Goal: Information Seeking & Learning: Check status

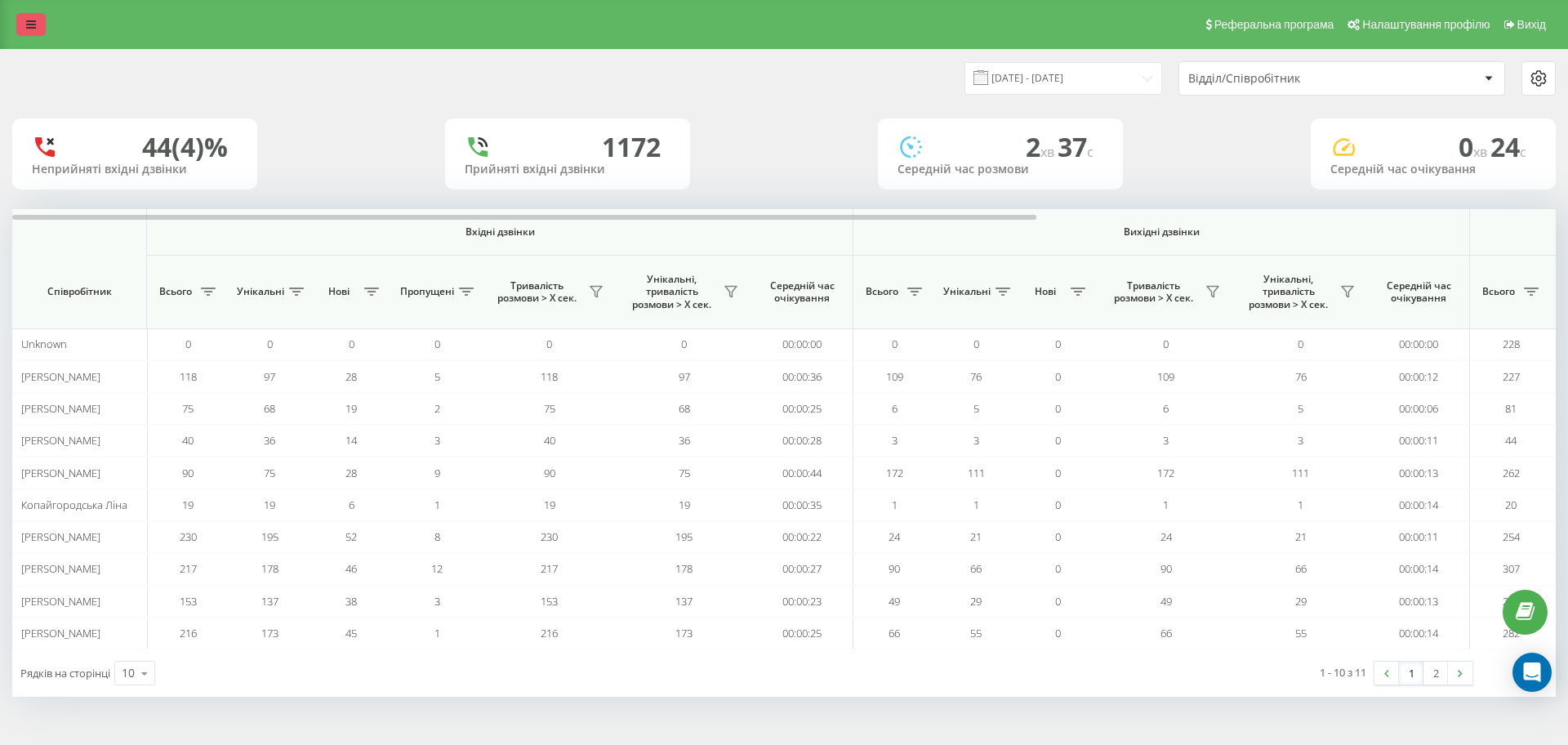
click at [27, 20] on icon at bounding box center [31, 25] width 9 height 11
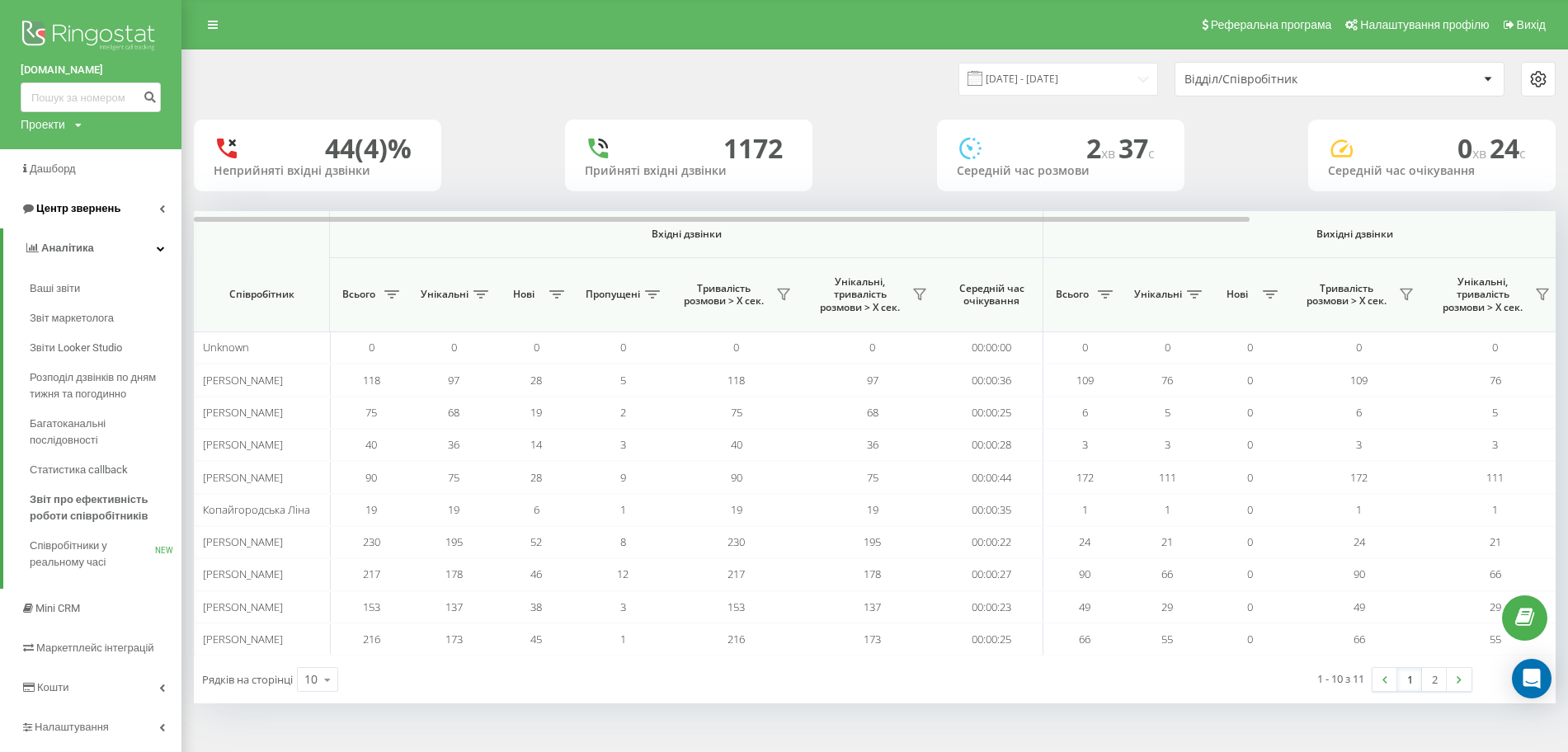
click at [104, 212] on span "Центр звернень" at bounding box center [79, 208] width 84 height 12
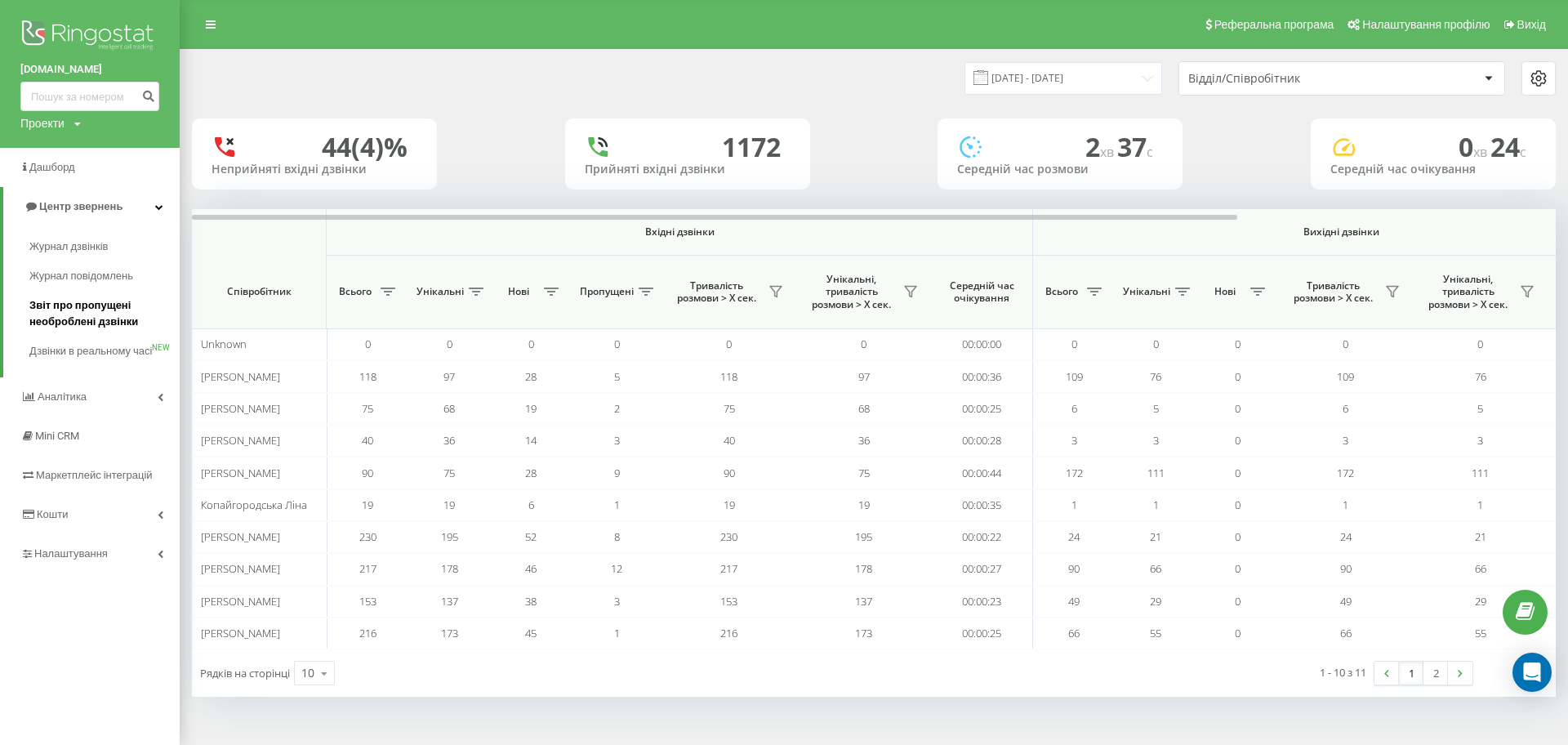
click at [71, 315] on span "Звіт про пропущені необроблені дзвінки" at bounding box center [101, 313] width 142 height 32
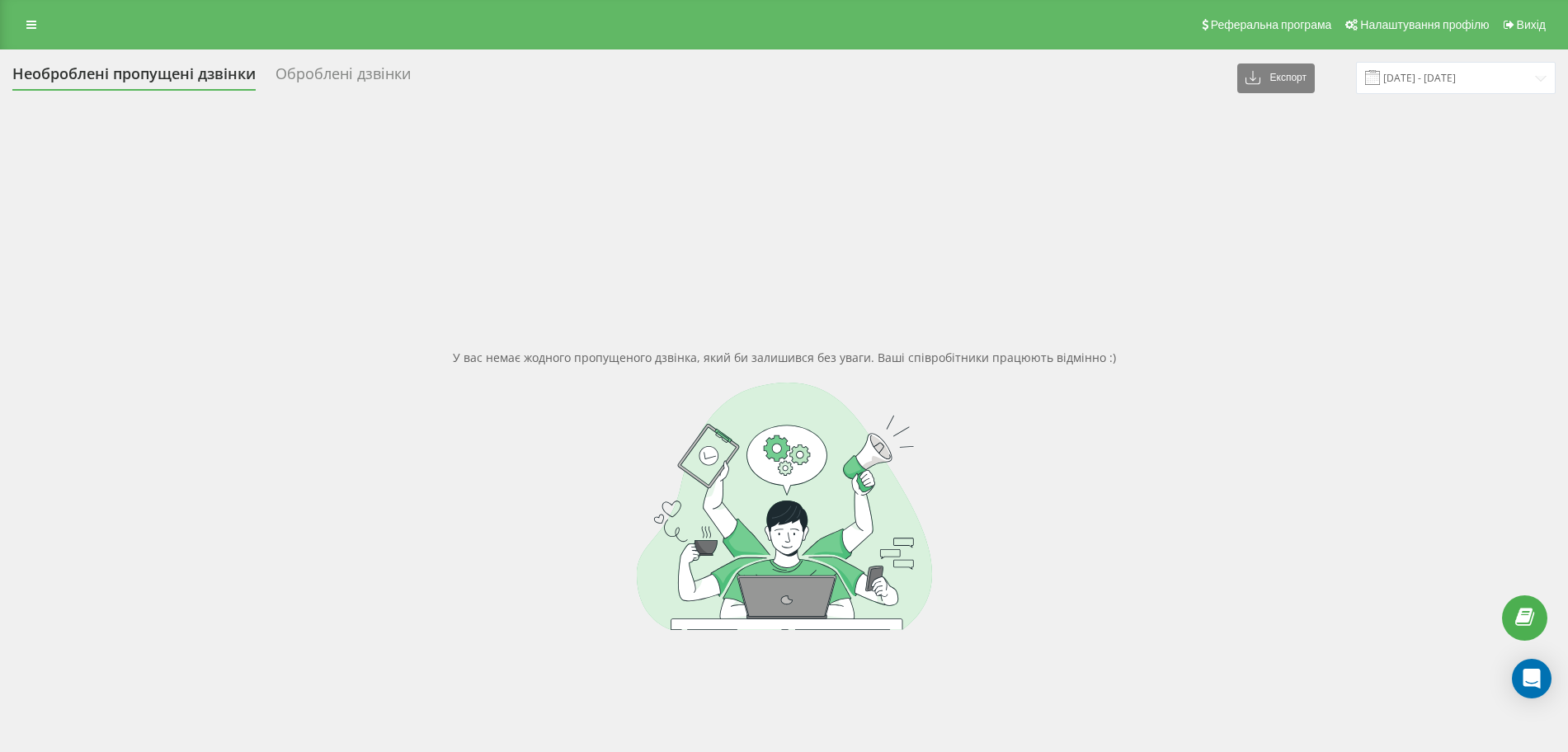
click at [367, 82] on div "Оброблені дзвінки" at bounding box center [342, 78] width 135 height 26
